Goal: Find specific page/section: Locate a particular part of the current website

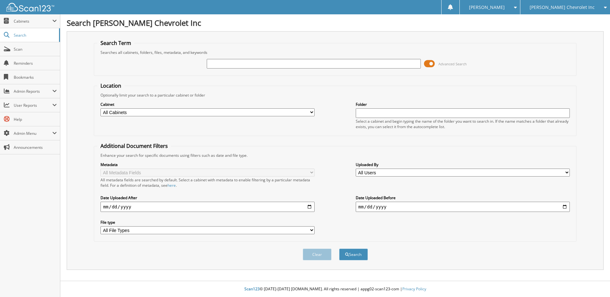
click at [222, 64] on input "text" at bounding box center [314, 64] width 214 height 10
type input "105870A"
click at [339, 249] on button "Search" at bounding box center [353, 255] width 29 height 12
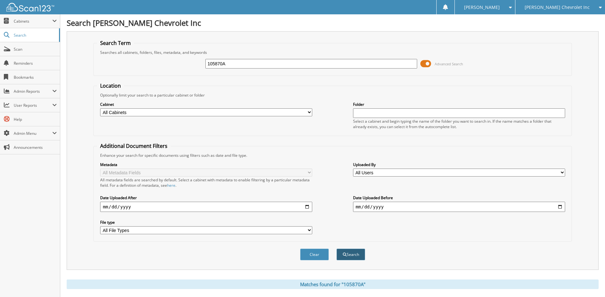
click at [351, 253] on button "Search" at bounding box center [350, 255] width 29 height 12
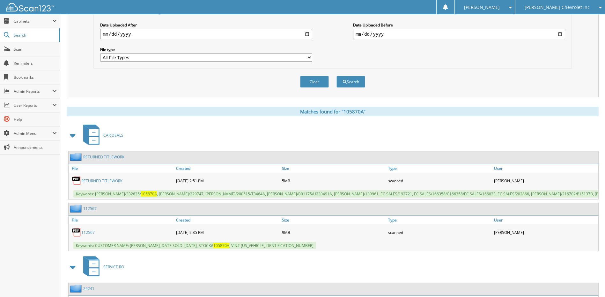
scroll to position [191, 0]
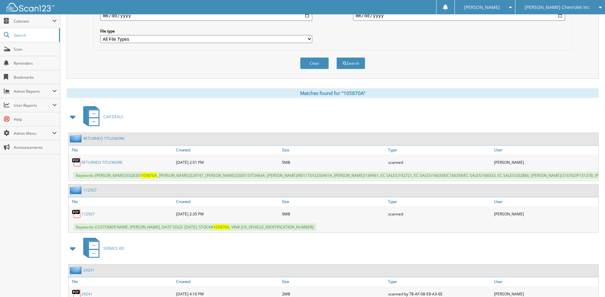
click at [93, 215] on link "112567" at bounding box center [87, 213] width 13 height 5
click at [85, 214] on link "112567" at bounding box center [87, 213] width 13 height 5
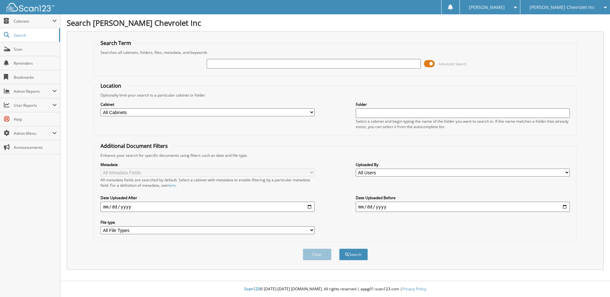
click at [213, 64] on input "text" at bounding box center [314, 64] width 214 height 10
type input "105870a"
click at [355, 253] on button "Search" at bounding box center [353, 255] width 29 height 12
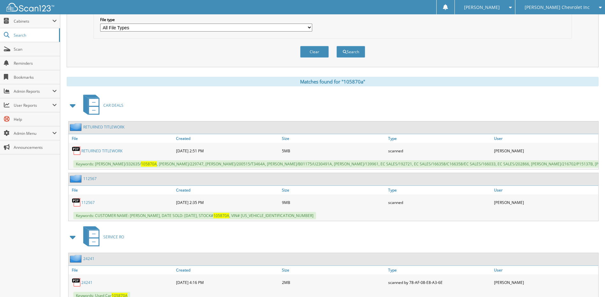
scroll to position [223, 0]
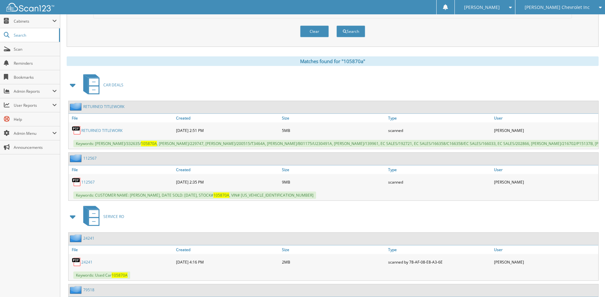
click at [87, 186] on div "112567" at bounding box center [122, 182] width 106 height 13
click at [87, 181] on link "112567" at bounding box center [87, 182] width 13 height 5
